Goal: Task Accomplishment & Management: Manage account settings

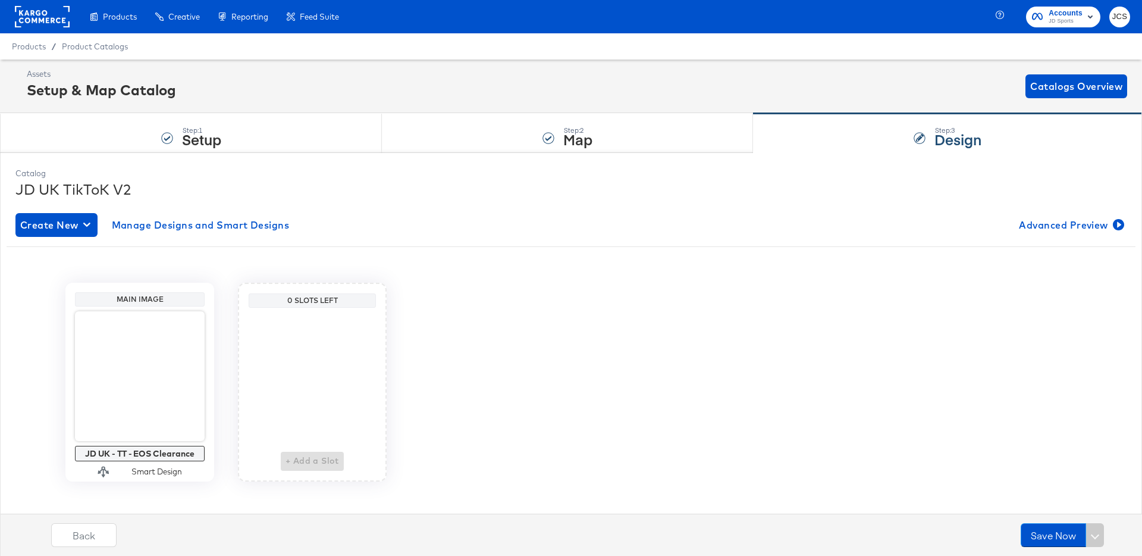
click at [42, 11] on rect at bounding box center [42, 16] width 55 height 21
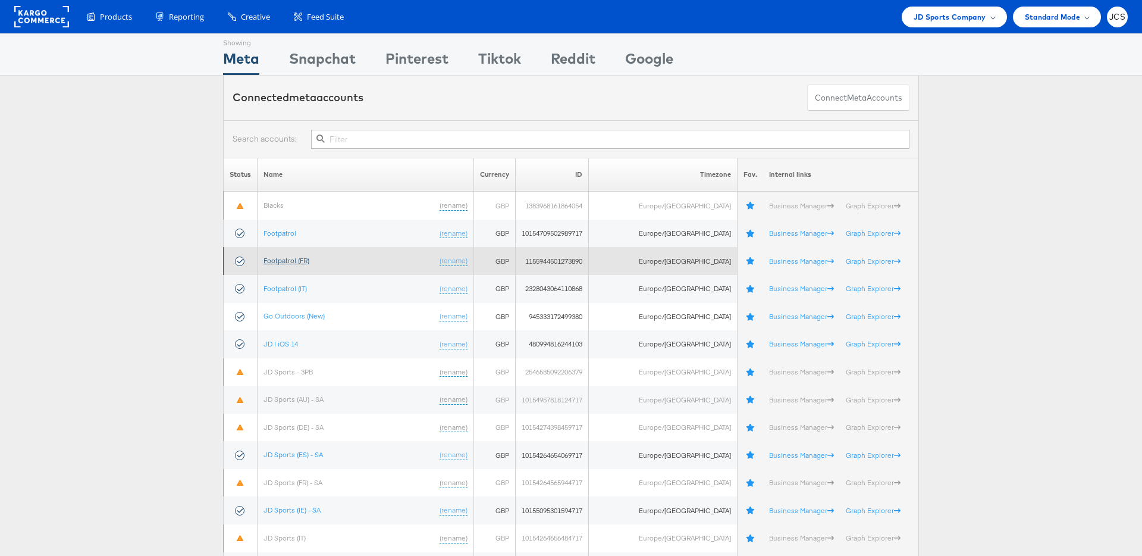
click at [297, 259] on link "Footpatrol (FR)" at bounding box center [286, 260] width 46 height 9
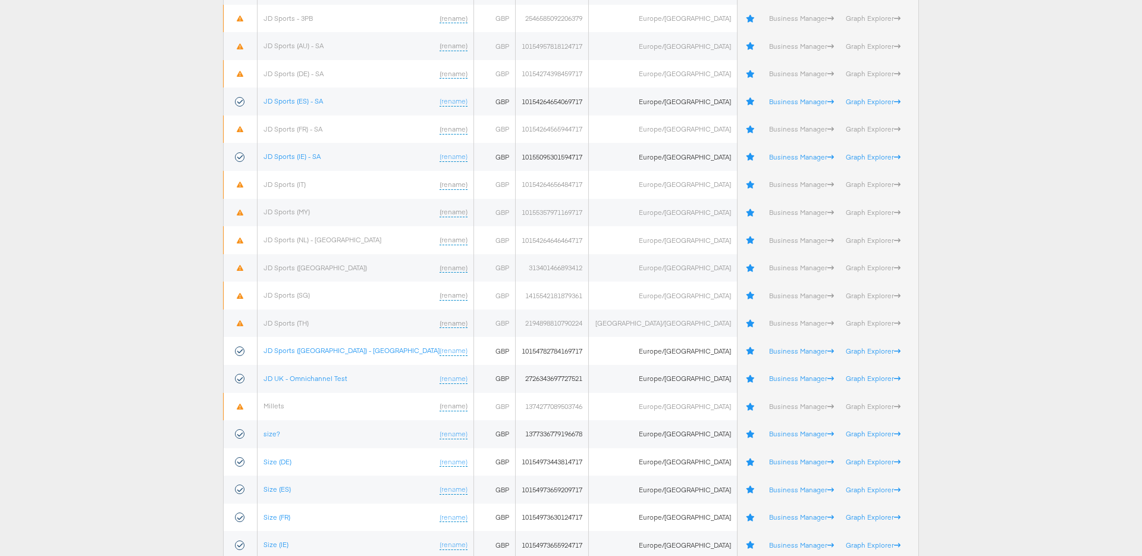
scroll to position [462, 0]
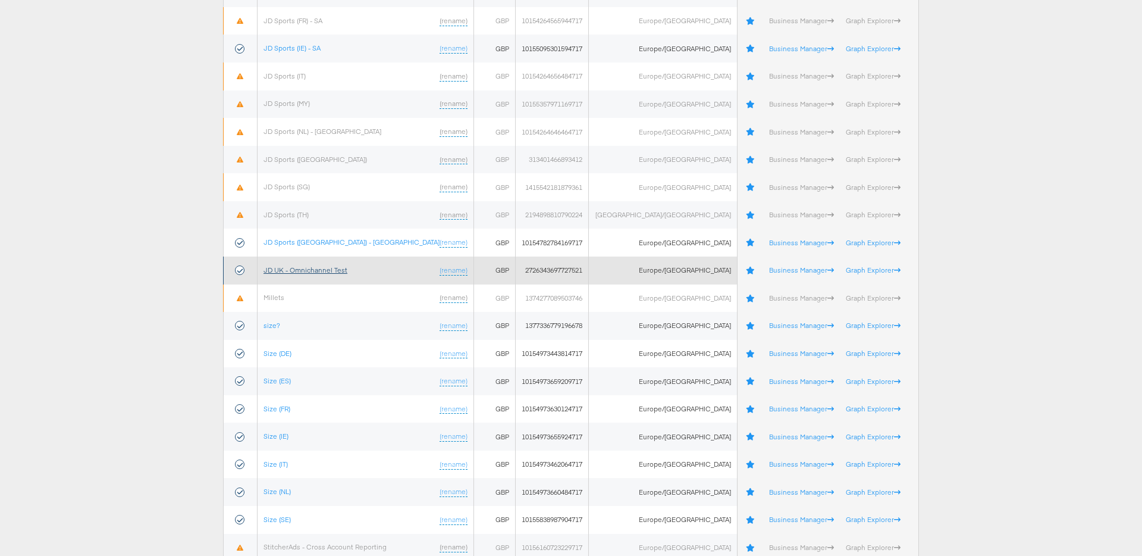
click at [331, 273] on link "JD UK - Omnichannel Test" at bounding box center [305, 269] width 84 height 9
